Goal: Information Seeking & Learning: Check status

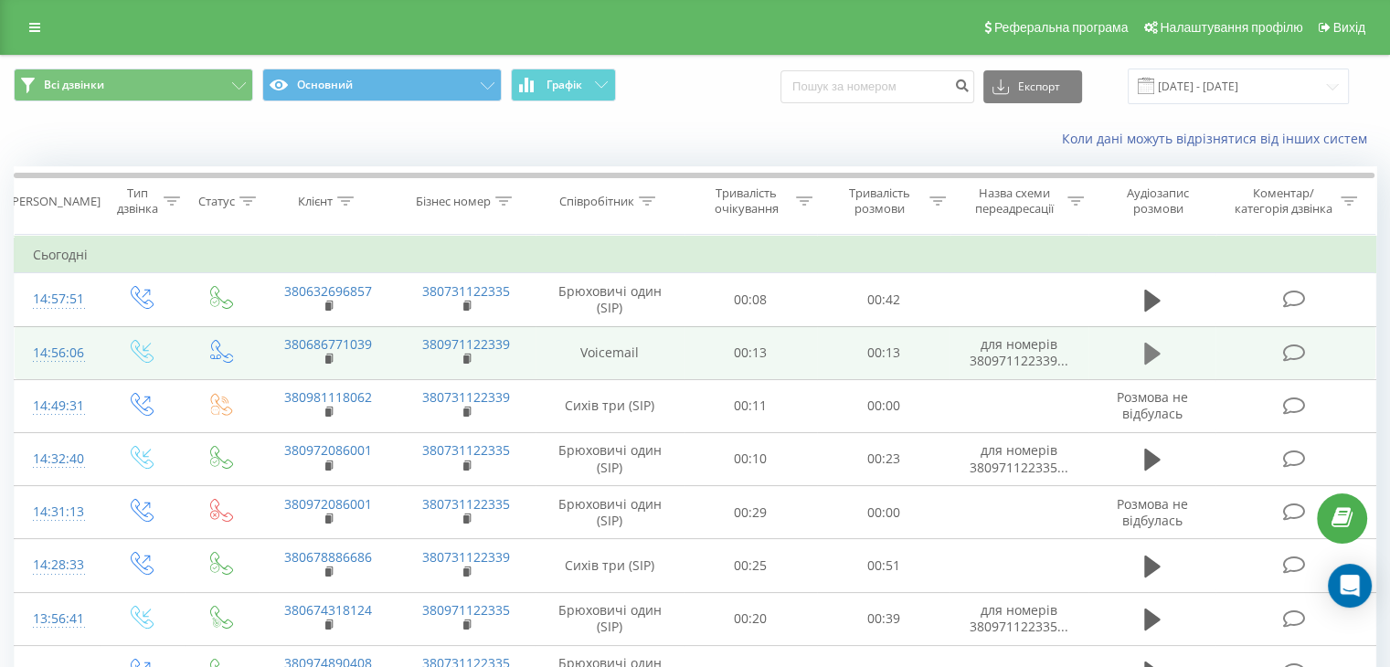
click at [1155, 355] on icon at bounding box center [1152, 354] width 16 height 22
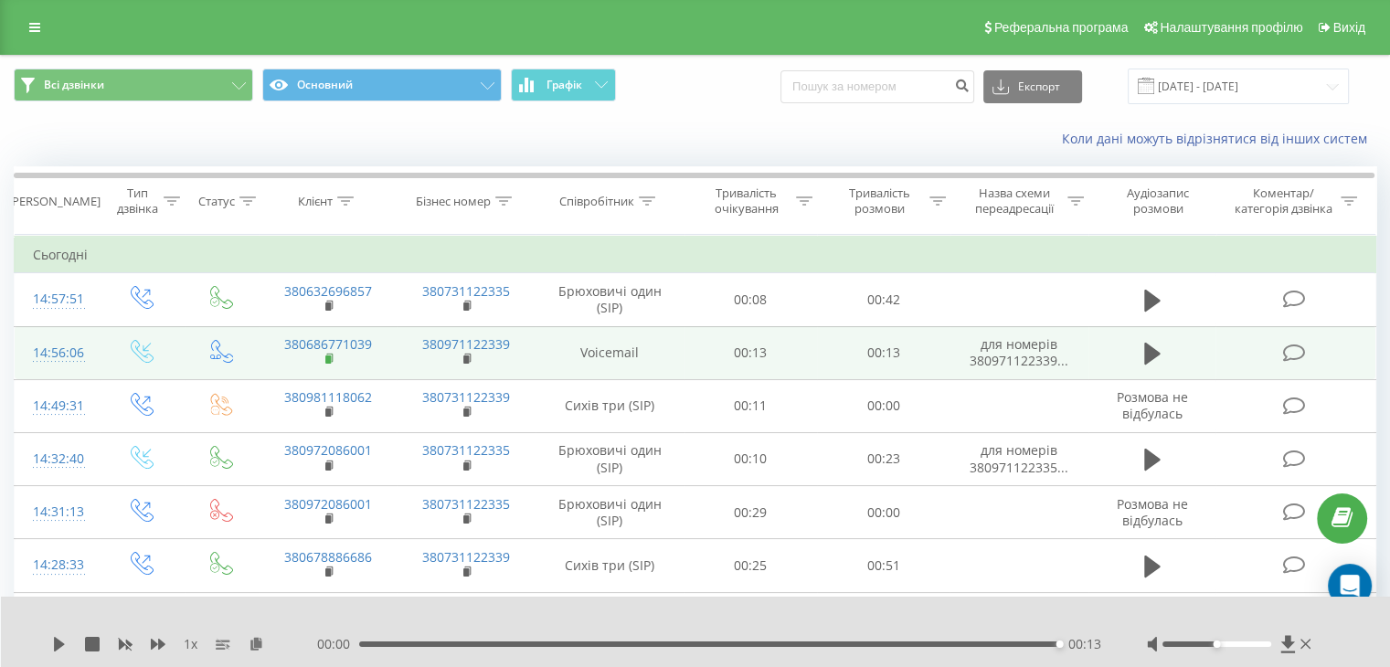
click at [327, 356] on rect at bounding box center [327, 360] width 5 height 8
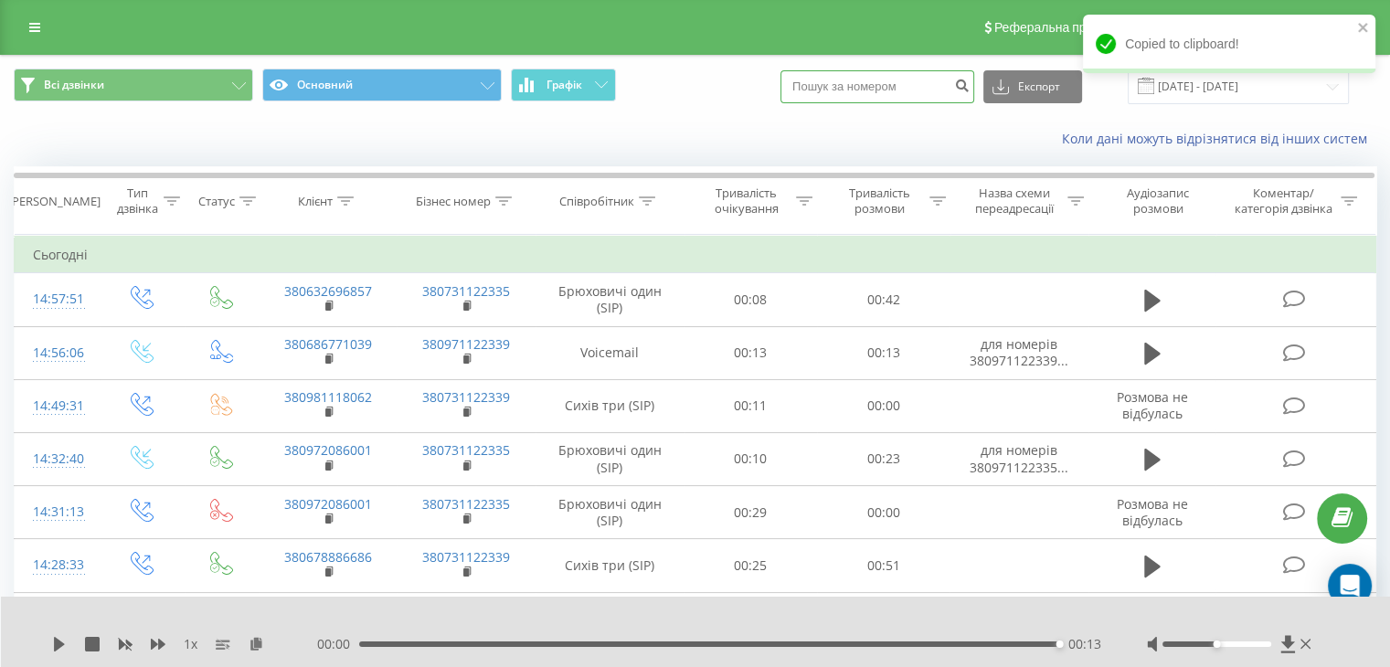
click at [880, 85] on input at bounding box center [878, 86] width 194 height 33
paste input "380686771039"
type input "380686771039"
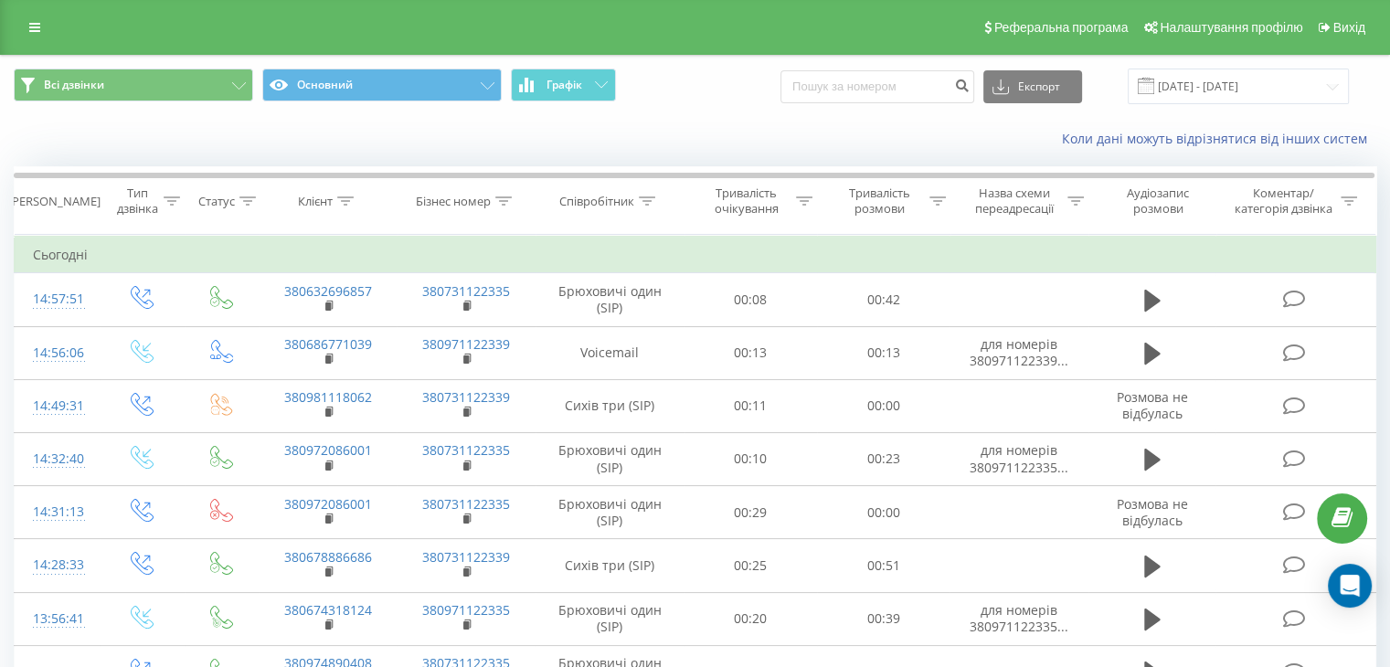
drag, startPoint x: 218, startPoint y: 133, endPoint x: 217, endPoint y: 142, distance: 9.2
click at [217, 134] on div "Коли дані можуть відрізнятися вiд інших систем" at bounding box center [695, 139] width 1388 height 44
click at [205, 133] on div "Коли дані можуть відрізнятися вiд інших систем" at bounding box center [695, 139] width 1388 height 44
